Goal: Use online tool/utility: Utilize a website feature to perform a specific function

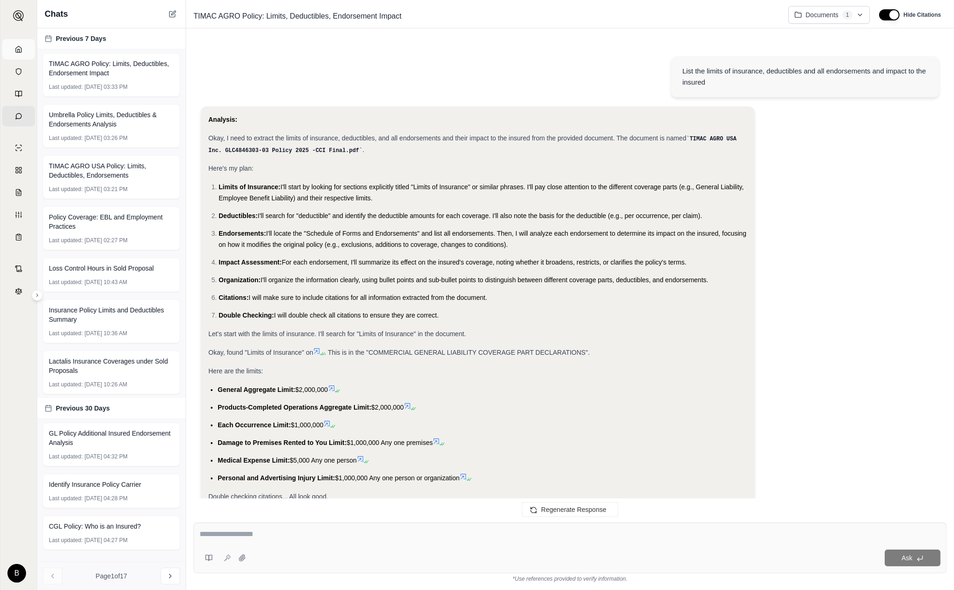
click at [18, 49] on link "Home" at bounding box center [18, 49] width 33 height 20
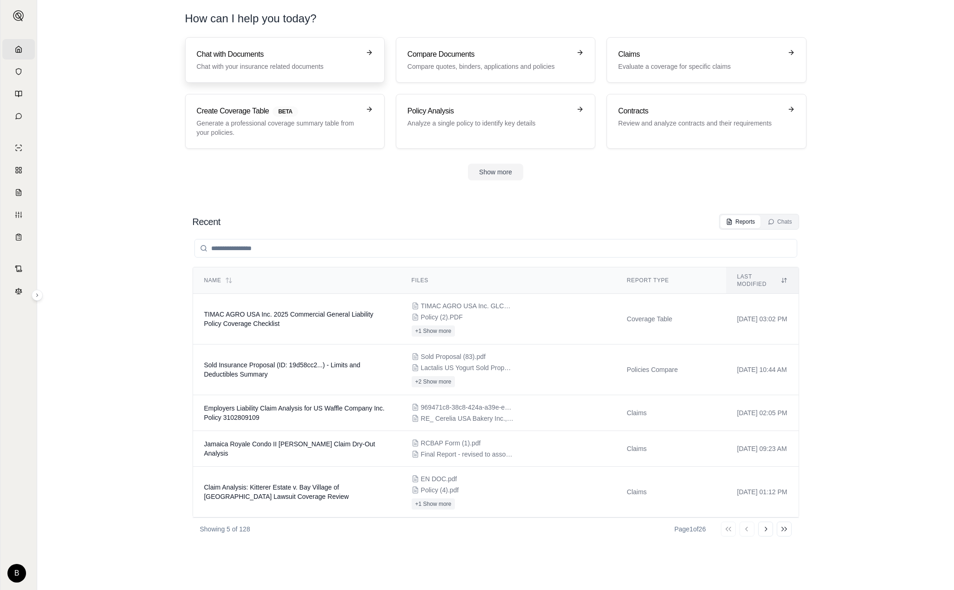
click at [256, 58] on h3 "Chat with Documents" at bounding box center [278, 54] width 163 height 11
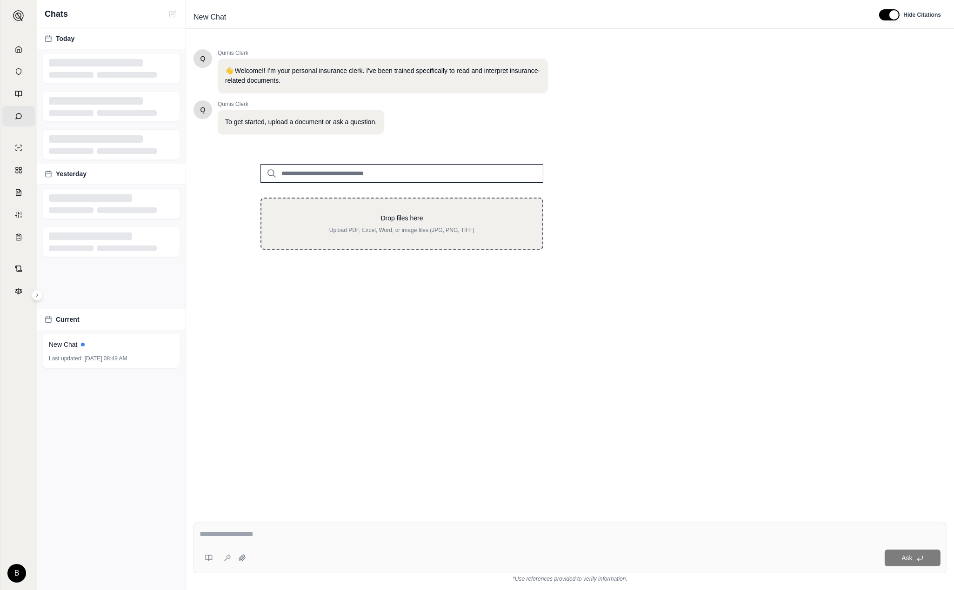
click at [380, 225] on div "Drop files here Upload PDF, Excel, Word, or image files (JPG, PNG, TIFF)" at bounding box center [401, 224] width 251 height 20
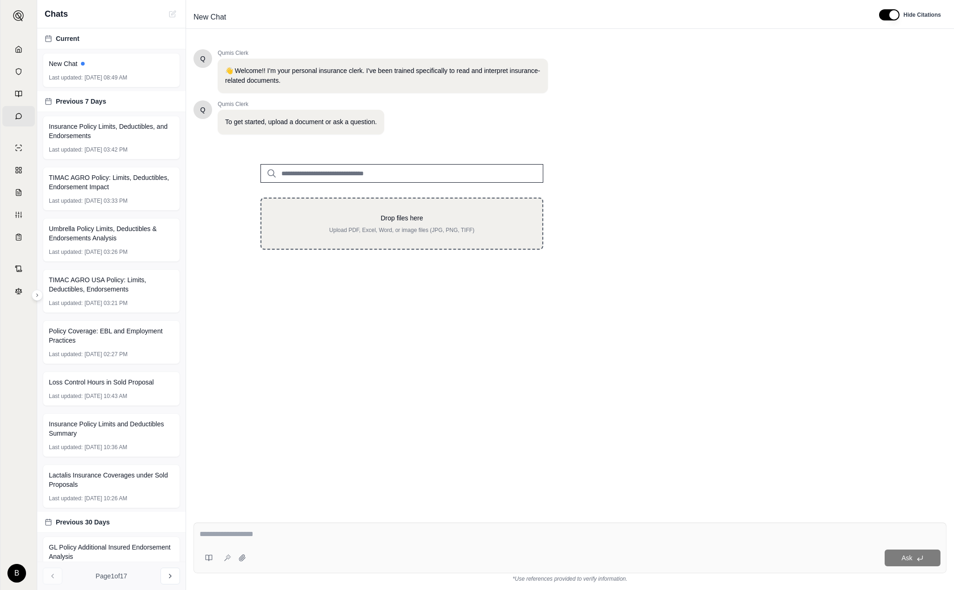
type input "**********"
